Goal: Check status

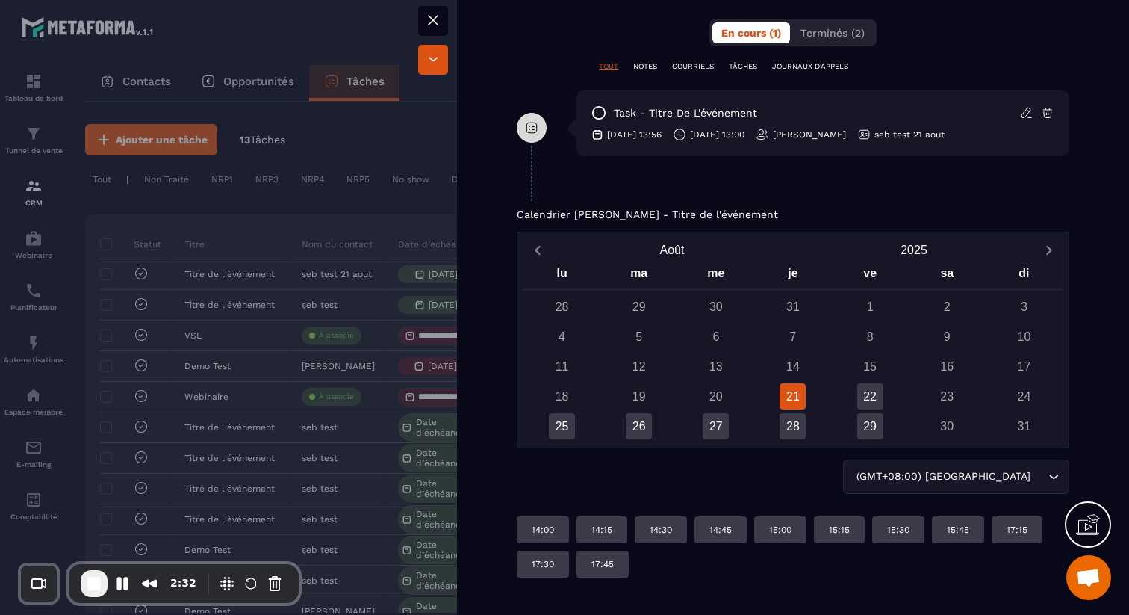
scroll to position [741, 0]
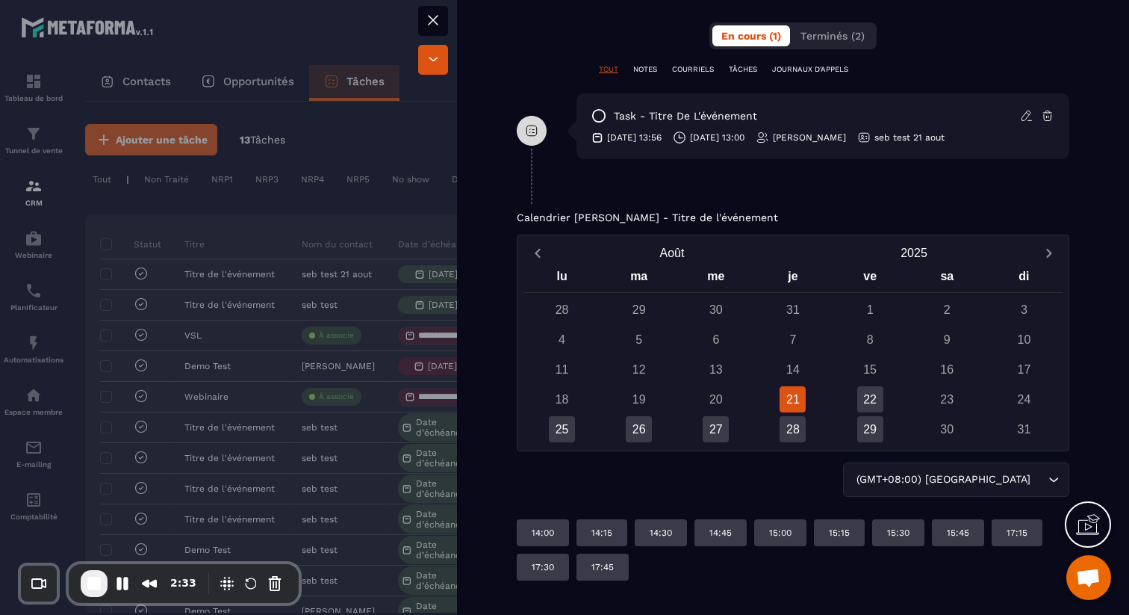
click at [717, 218] on p "Calendrier [PERSON_NAME] - Titre de l'événement" at bounding box center [647, 217] width 261 height 12
drag, startPoint x: 700, startPoint y: 220, endPoint x: 707, endPoint y: 227, distance: 9.5
click at [700, 220] on p "Calendrier [PERSON_NAME] - Titre de l'événement" at bounding box center [647, 217] width 261 height 12
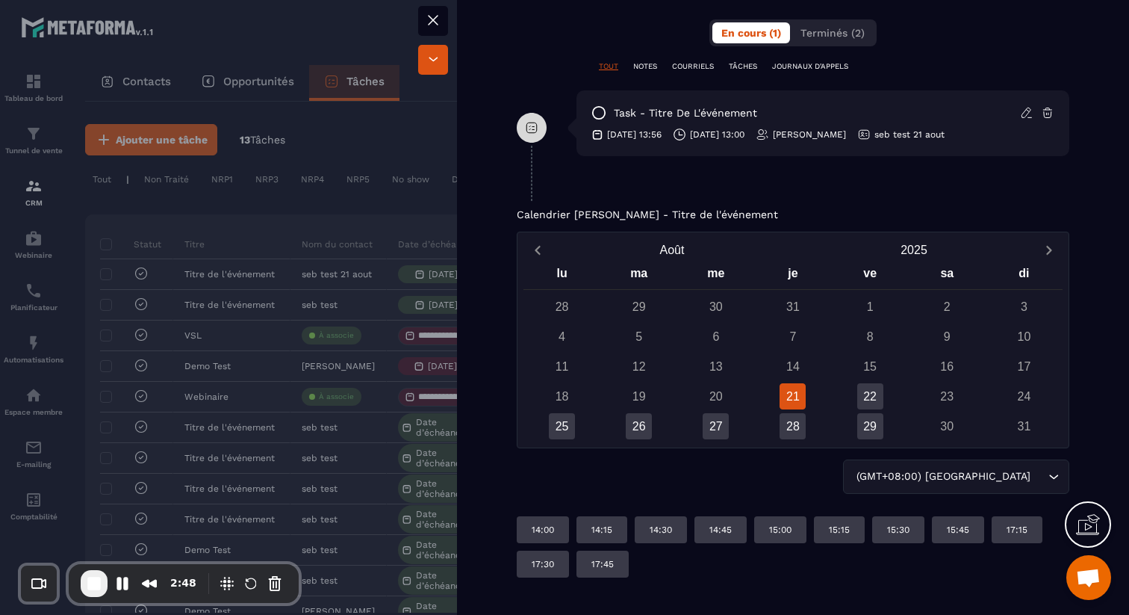
click at [436, 16] on icon at bounding box center [433, 20] width 18 height 18
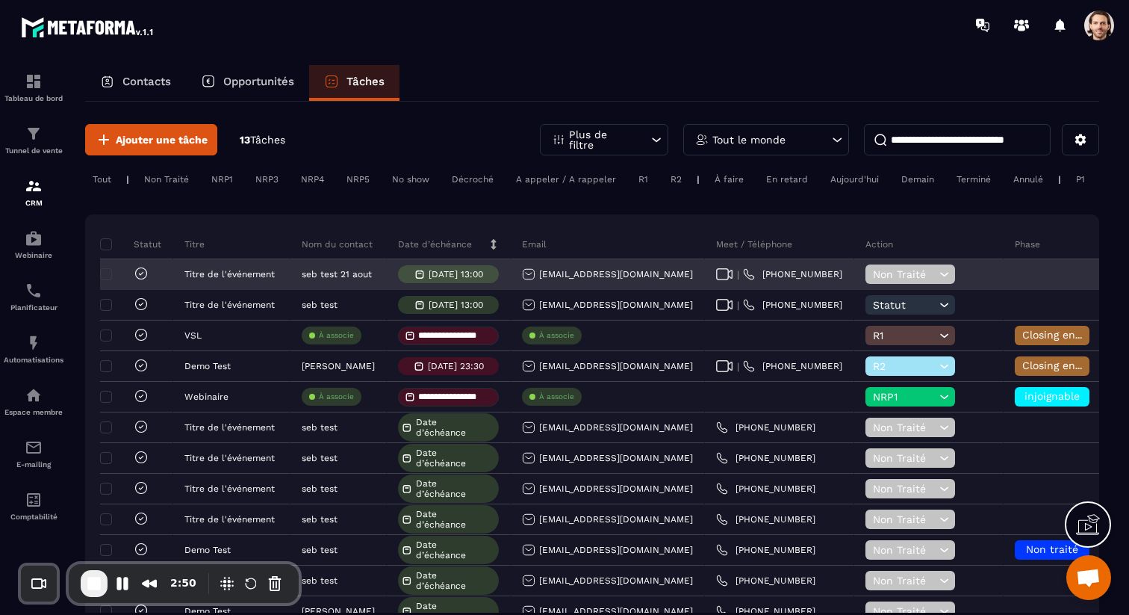
click at [911, 278] on span "Non Traité" at bounding box center [904, 274] width 63 height 12
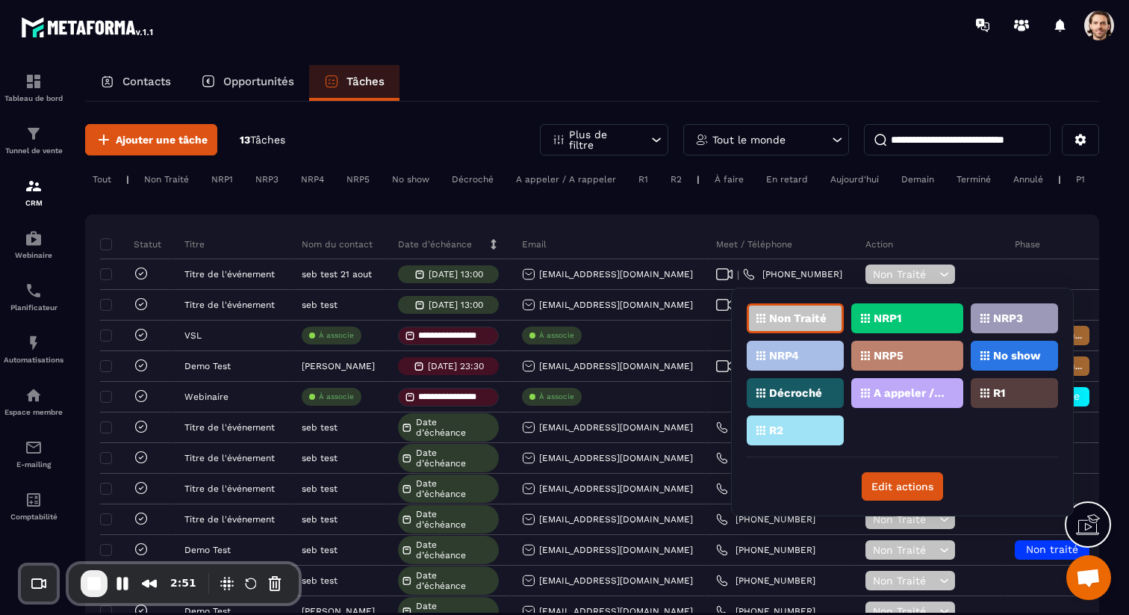
drag, startPoint x: 787, startPoint y: 217, endPoint x: 599, endPoint y: 224, distance: 187.6
click at [786, 217] on div "**********" at bounding box center [592, 450] width 1014 height 473
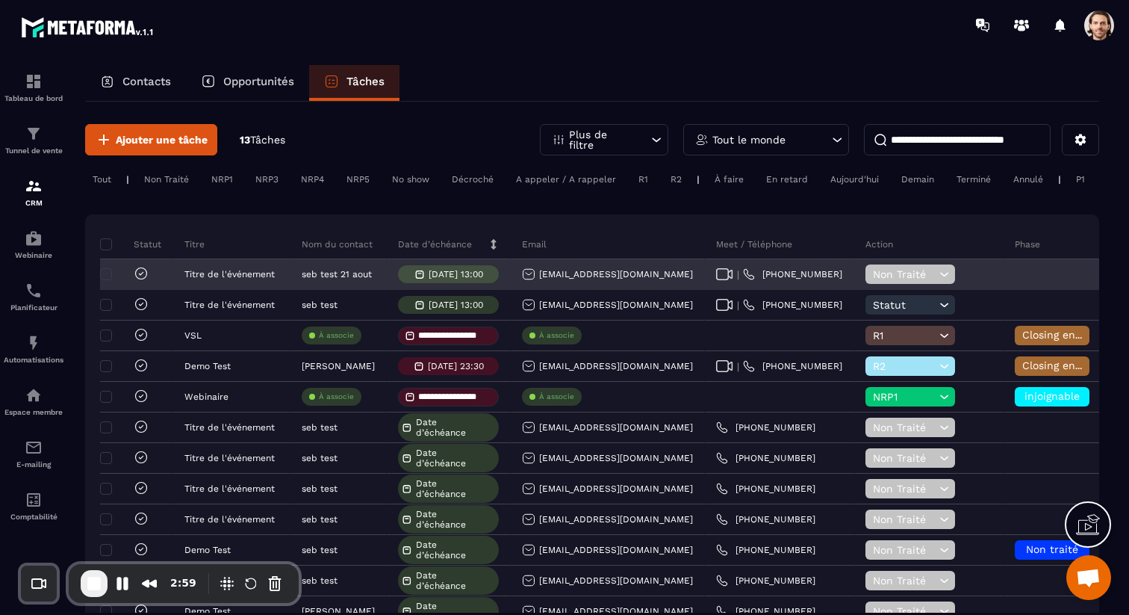
click at [477, 271] on p "[DATE] 13:00" at bounding box center [456, 274] width 55 height 10
